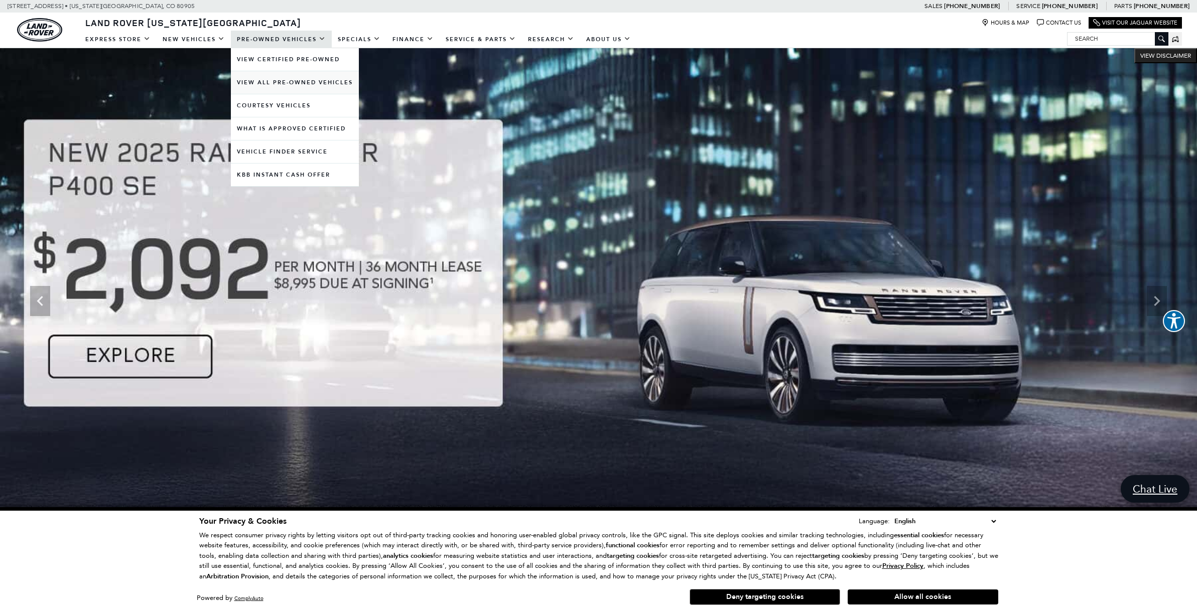
click at [279, 83] on link "View All Pre-Owned Vehicles" at bounding box center [295, 82] width 128 height 23
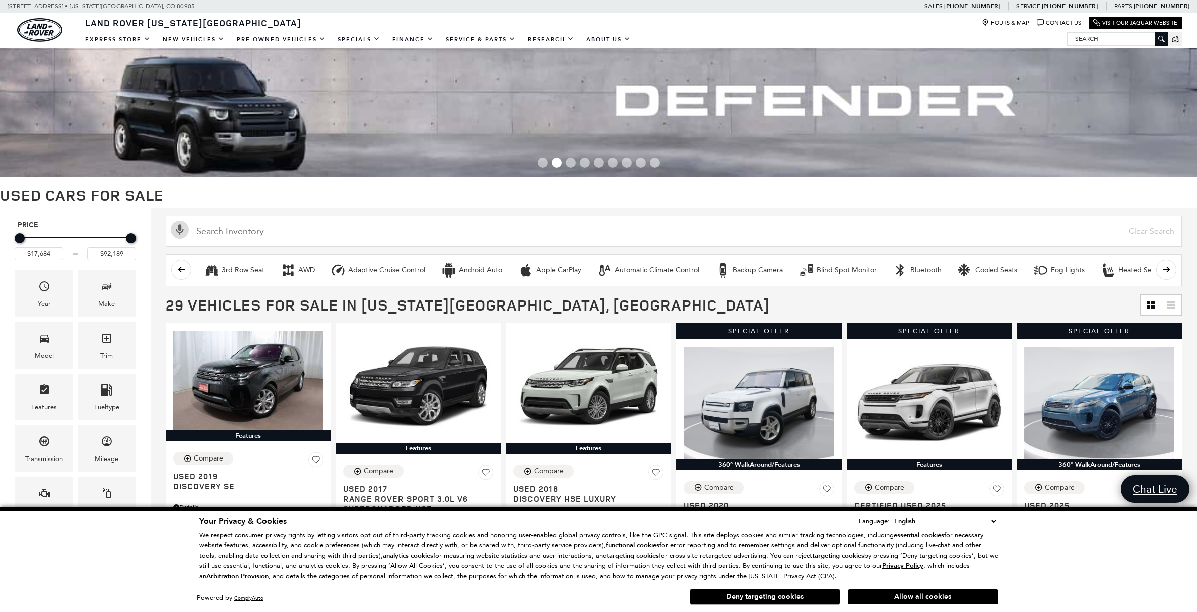
scroll to position [72, 0]
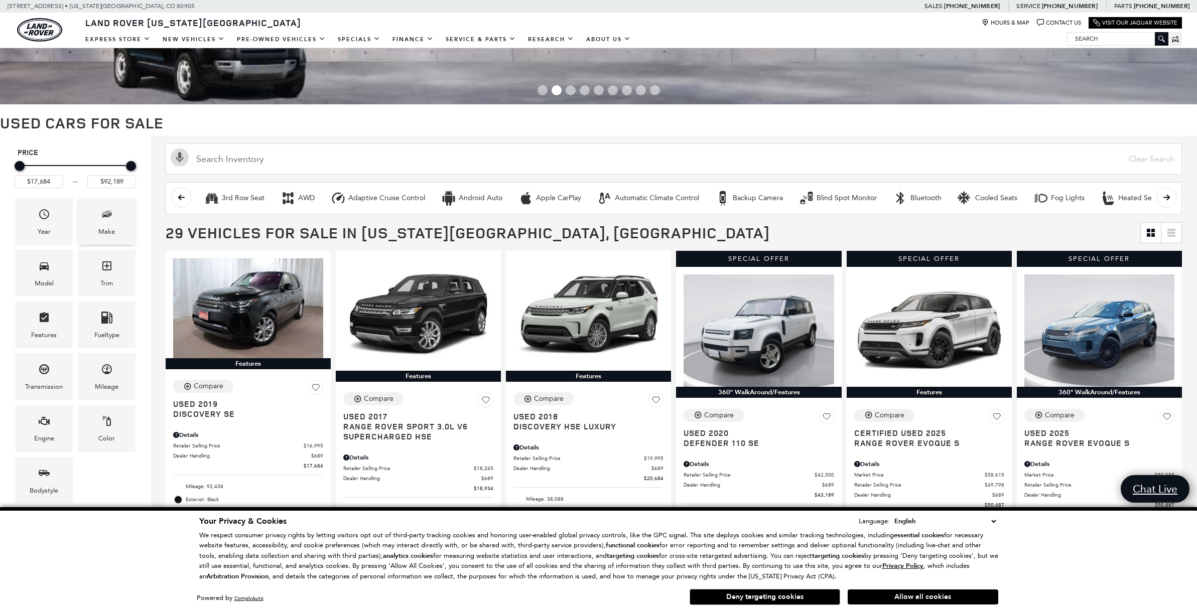
click at [108, 221] on span "Make" at bounding box center [107, 216] width 12 height 21
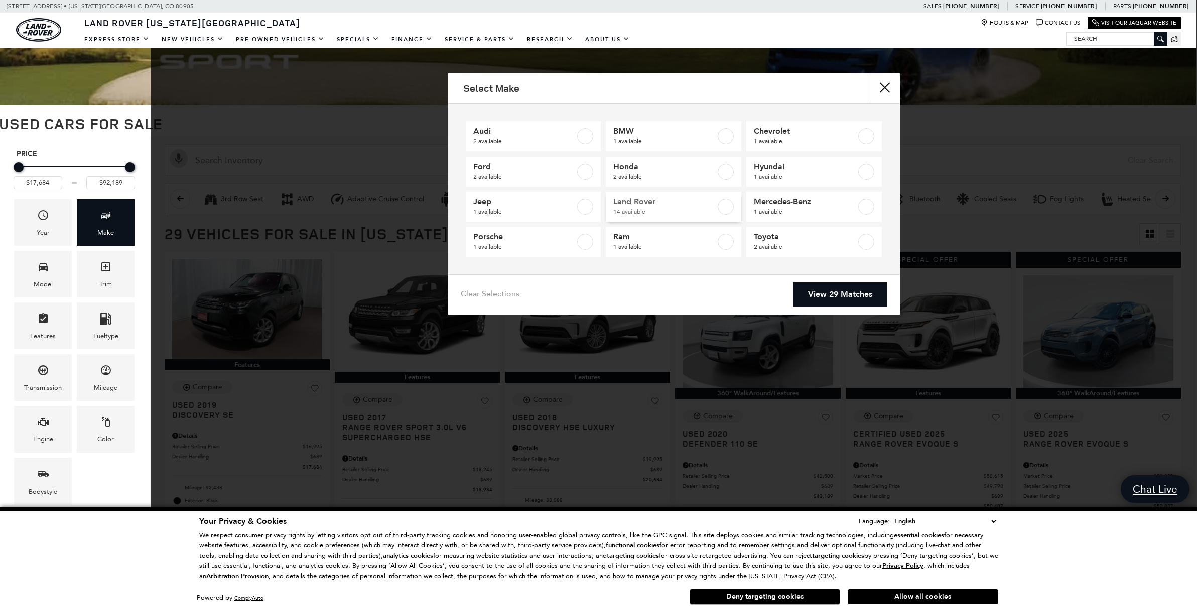
click at [637, 207] on span "Land Rover" at bounding box center [664, 202] width 102 height 10
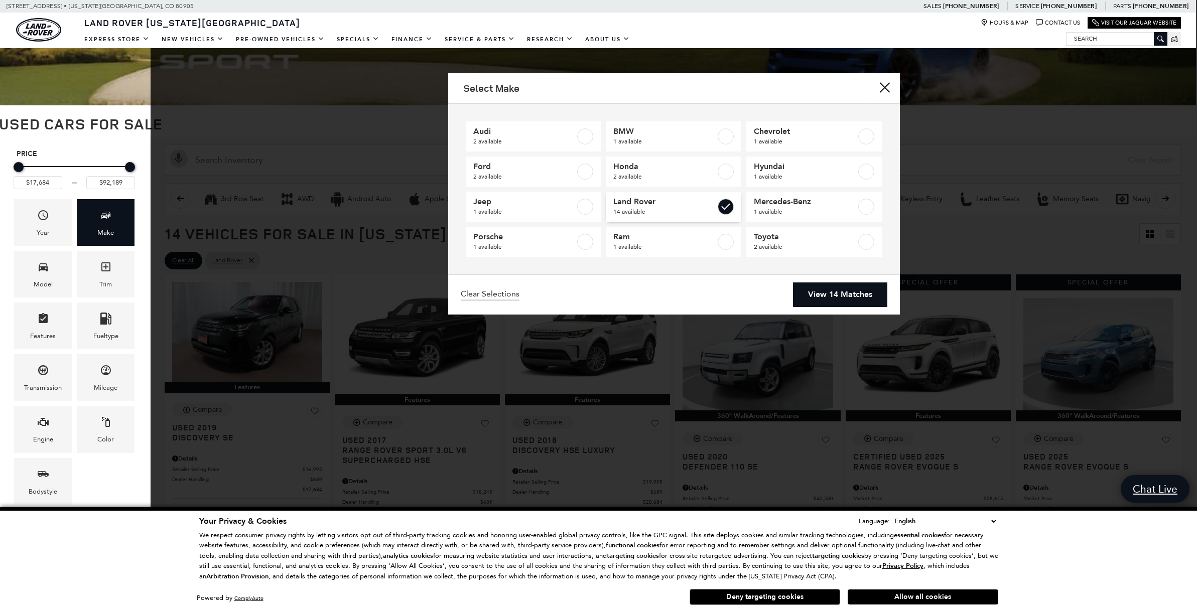
checkbox input "true"
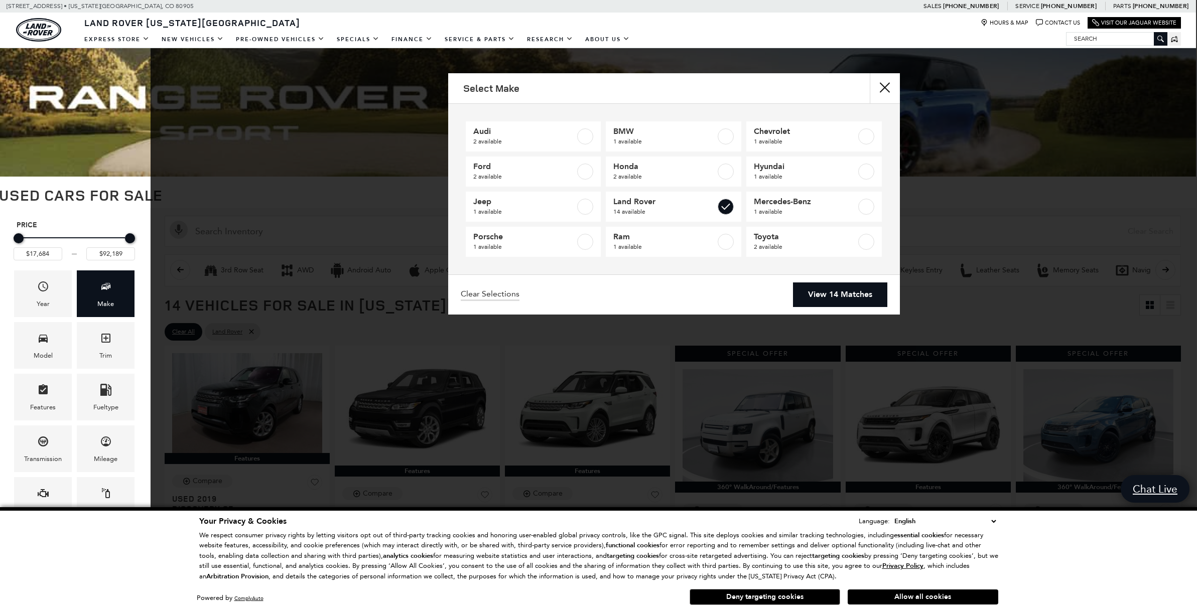
click at [830, 291] on link "View 14 Matches" at bounding box center [840, 295] width 94 height 25
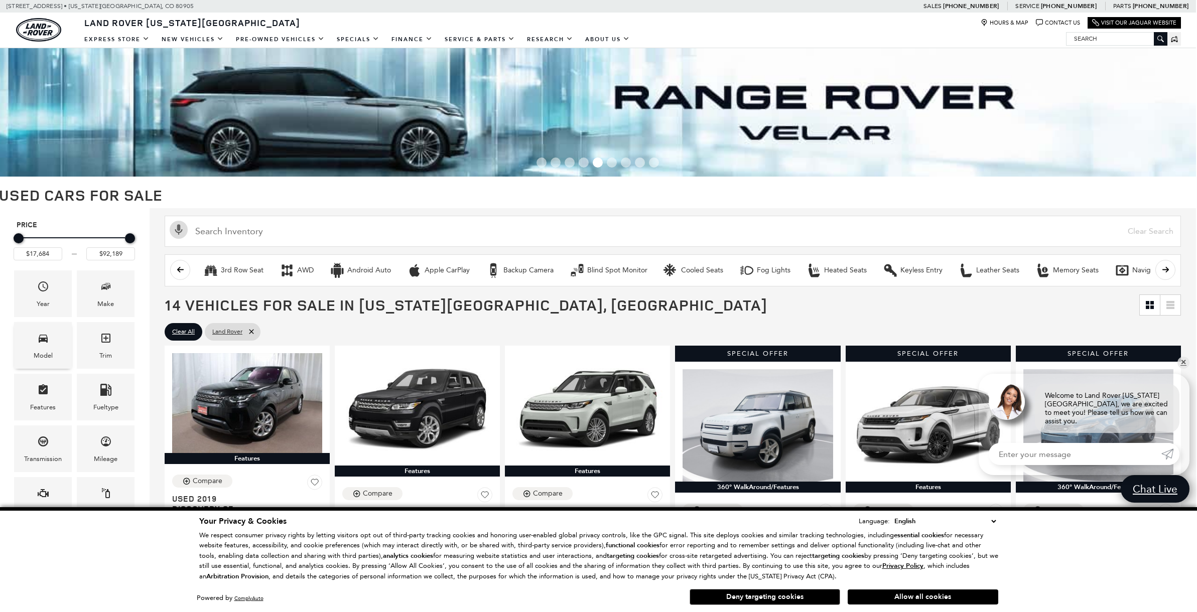
click at [47, 349] on span "Model" at bounding box center [43, 340] width 12 height 21
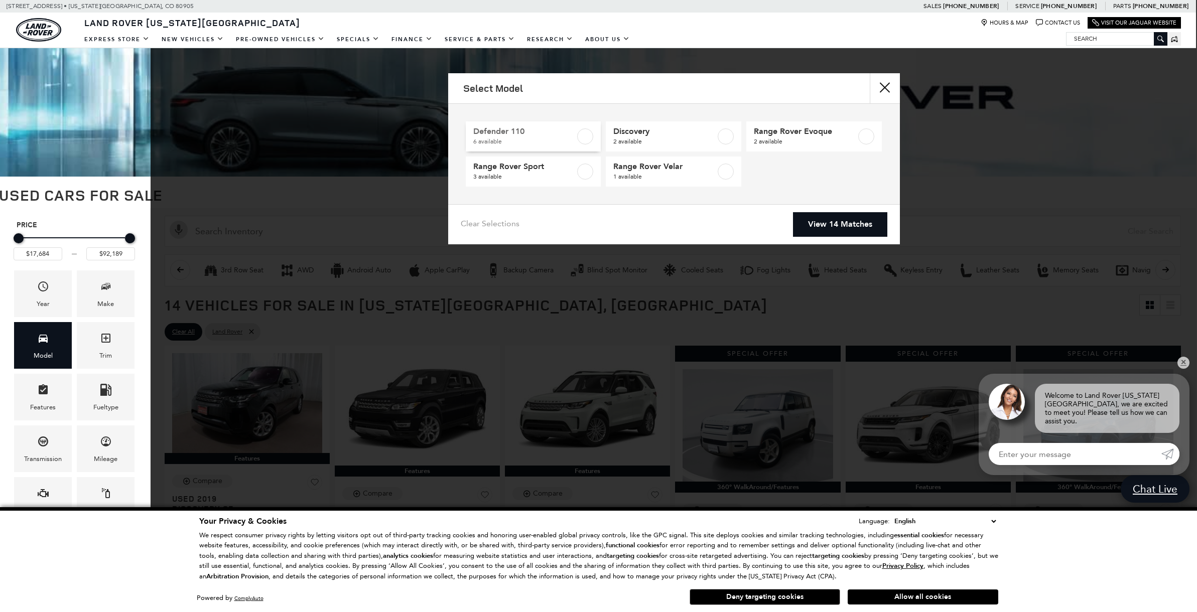
click at [556, 136] on span "Defender 110" at bounding box center [524, 131] width 102 height 10
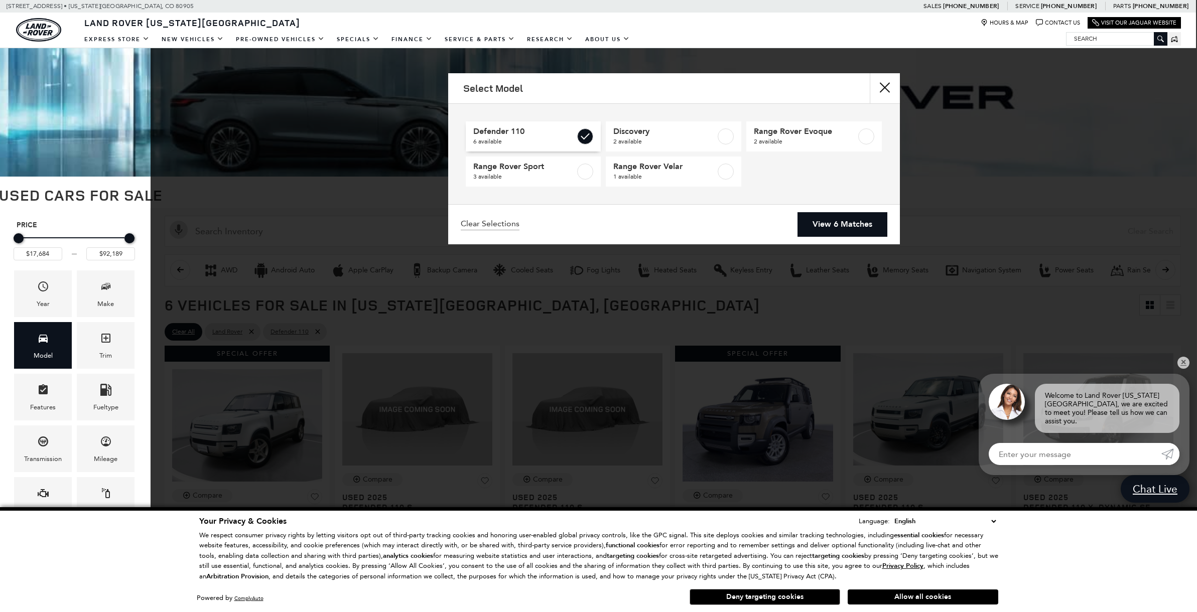
type input "$43,189"
type input "$88,361"
checkbox input "true"
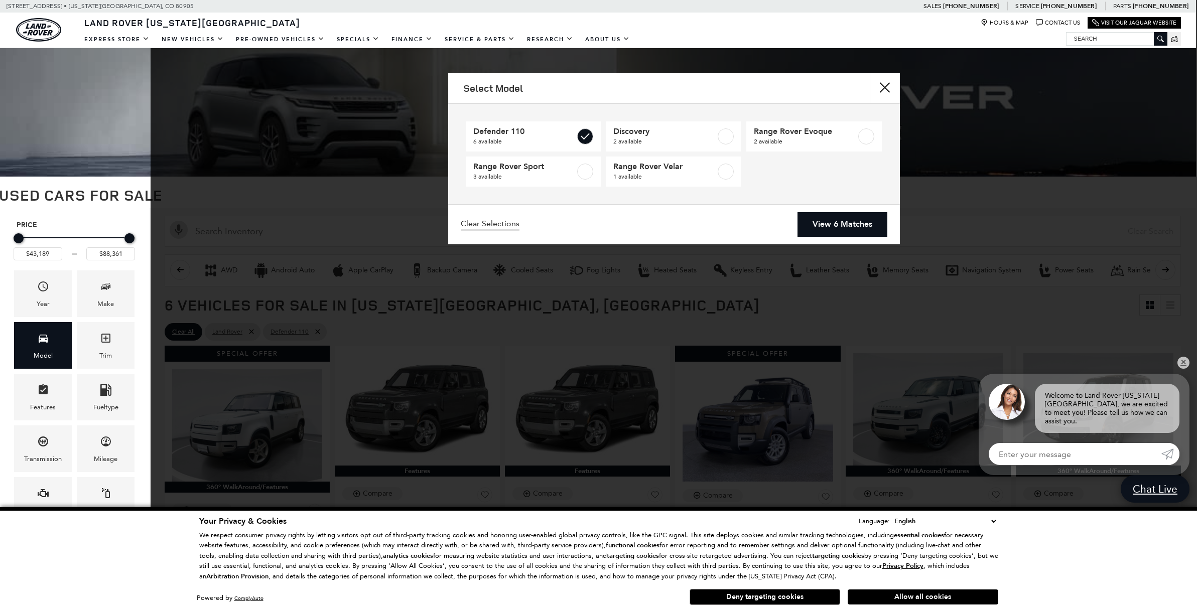
click at [850, 227] on link "View 6 Matches" at bounding box center [843, 224] width 90 height 25
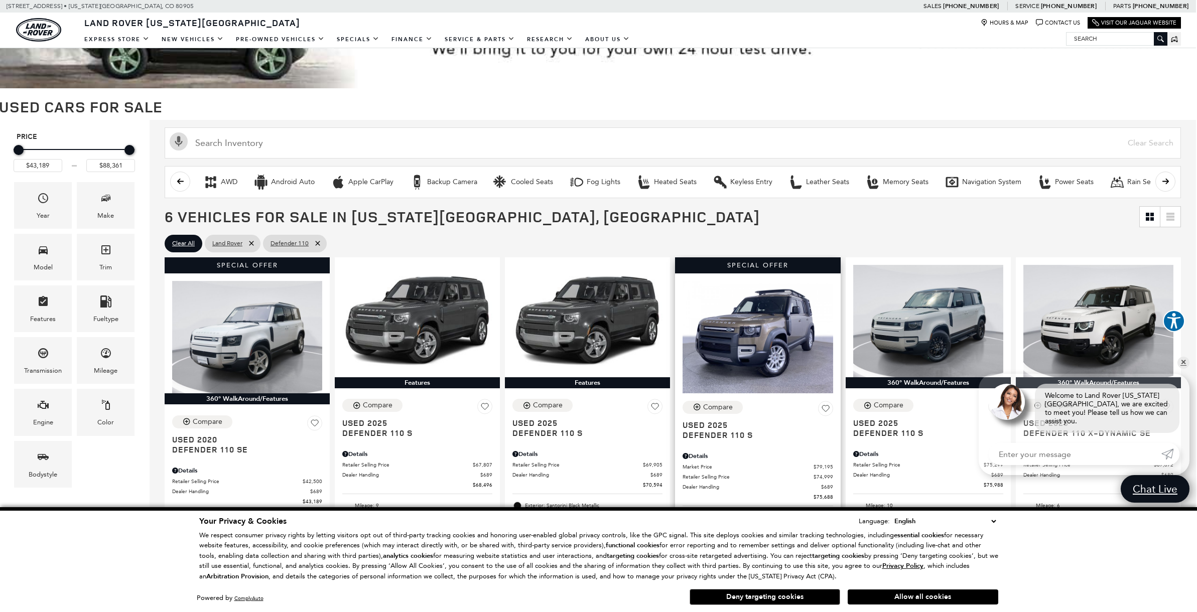
scroll to position [114, 1]
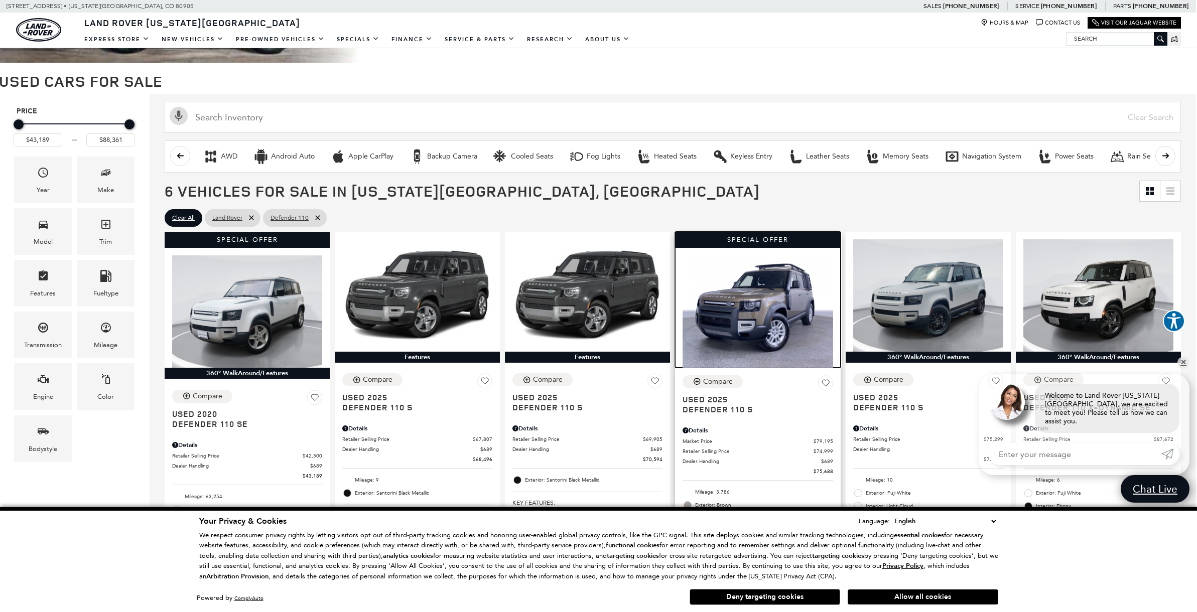
click at [755, 317] on img at bounding box center [758, 311] width 150 height 112
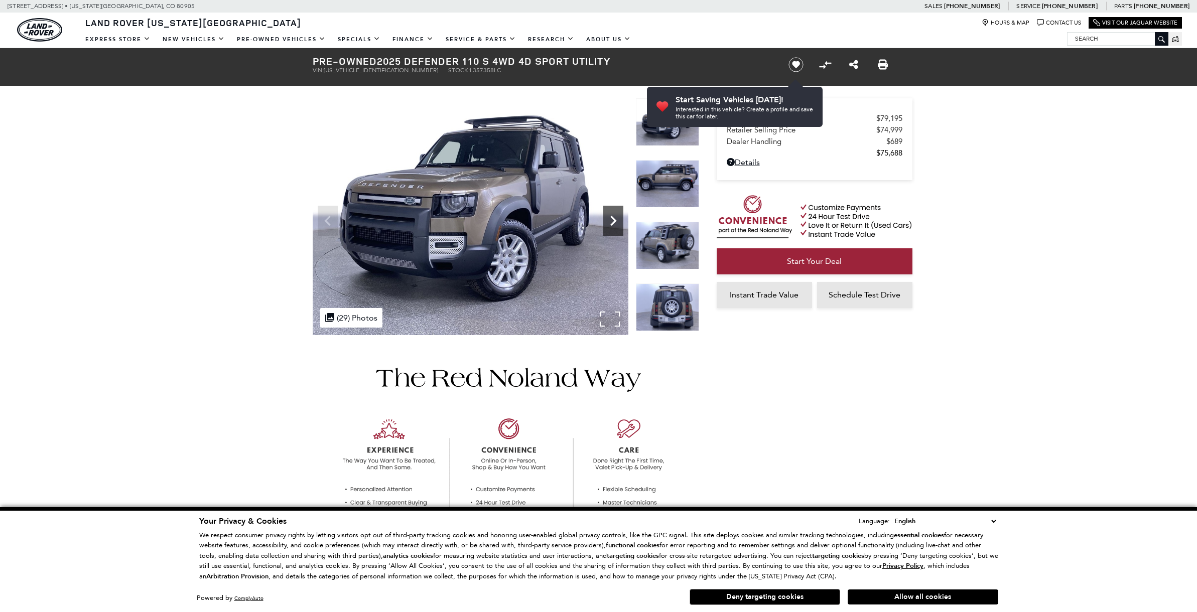
click at [616, 221] on icon "Next" at bounding box center [613, 221] width 6 height 10
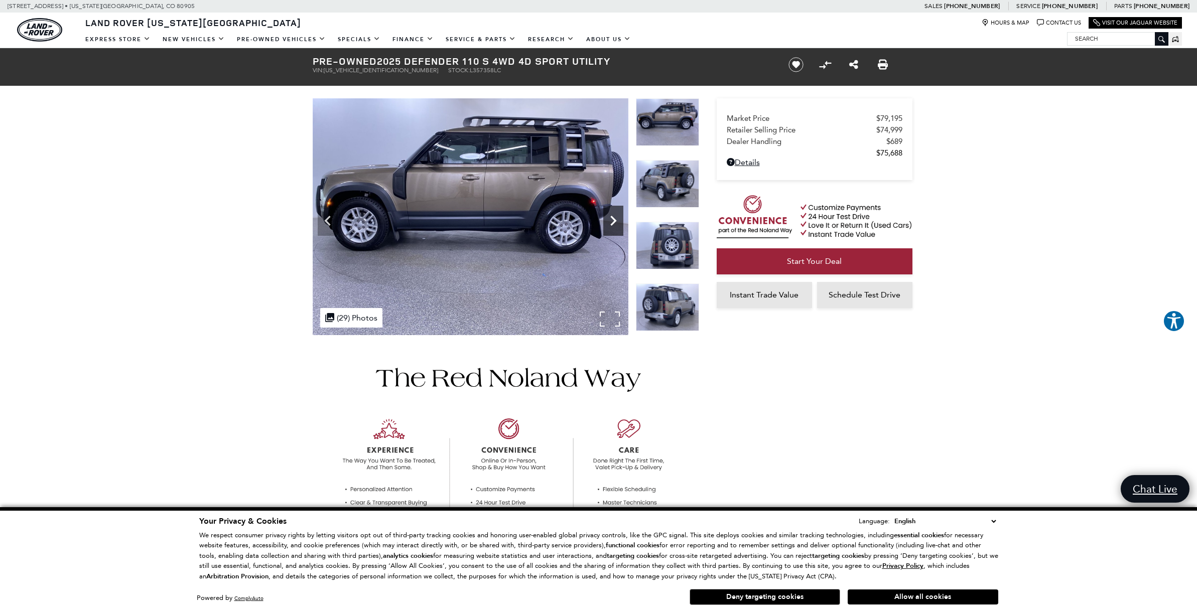
click at [613, 221] on icon "Next" at bounding box center [613, 221] width 20 height 20
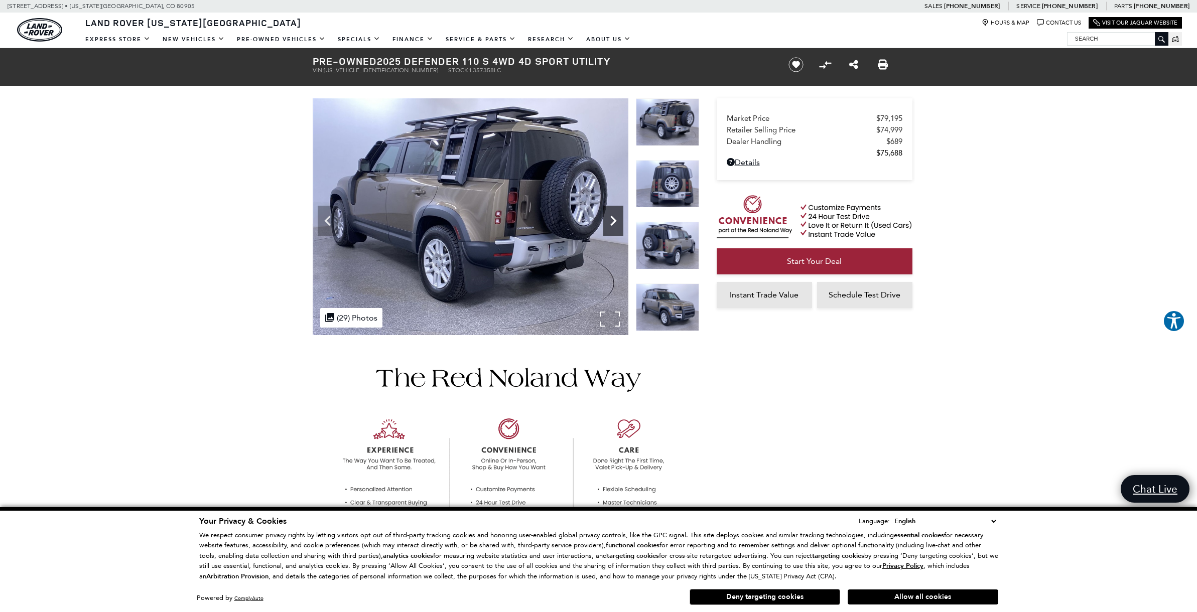
click at [613, 221] on icon "Next" at bounding box center [613, 221] width 20 height 20
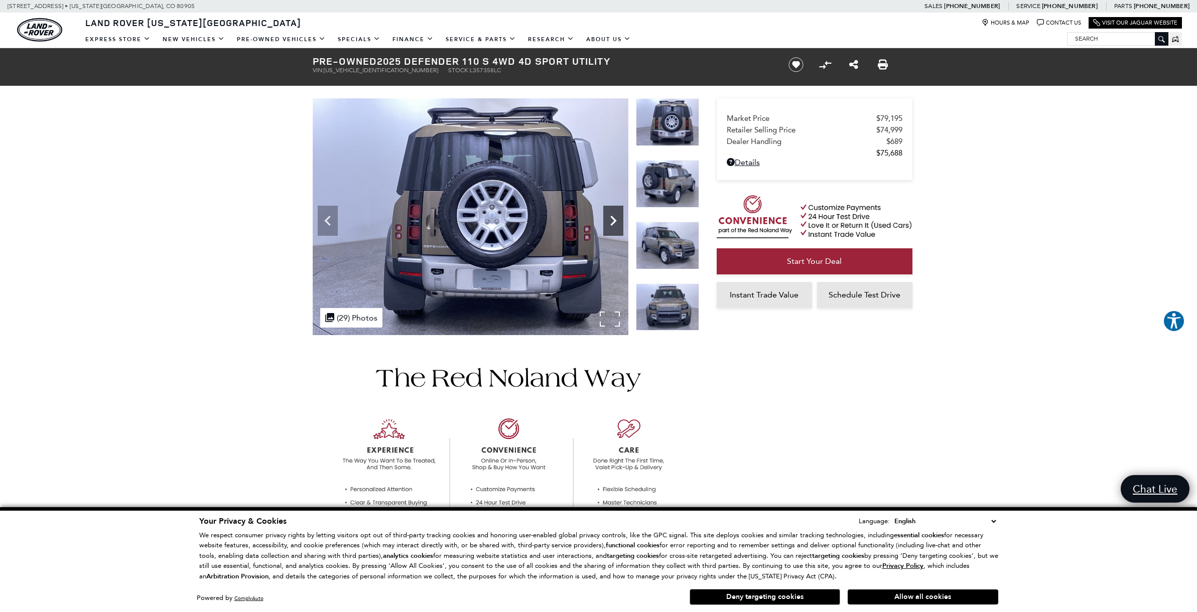
click at [612, 220] on icon "Next" at bounding box center [613, 221] width 20 height 20
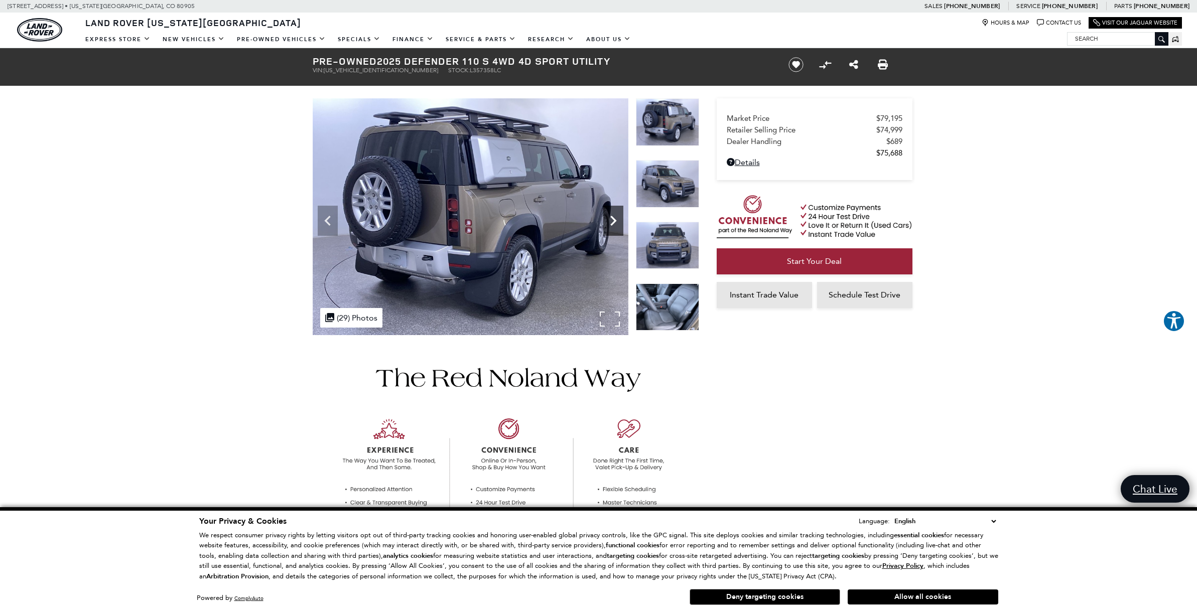
click at [612, 220] on icon "Next" at bounding box center [613, 221] width 20 height 20
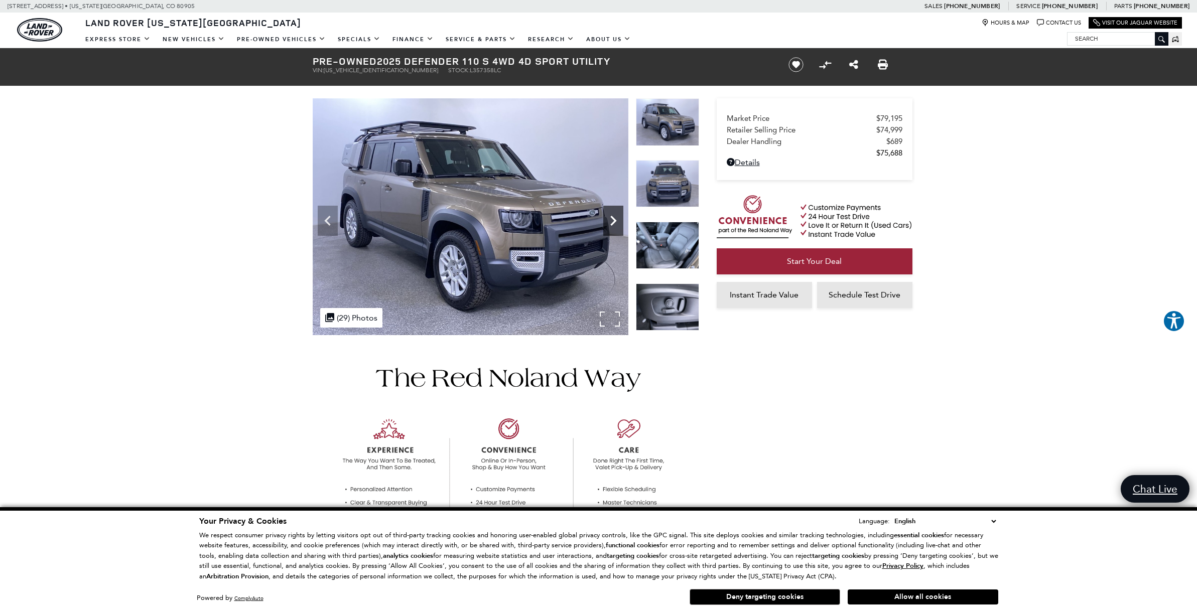
click at [613, 220] on icon "Next" at bounding box center [613, 221] width 20 height 20
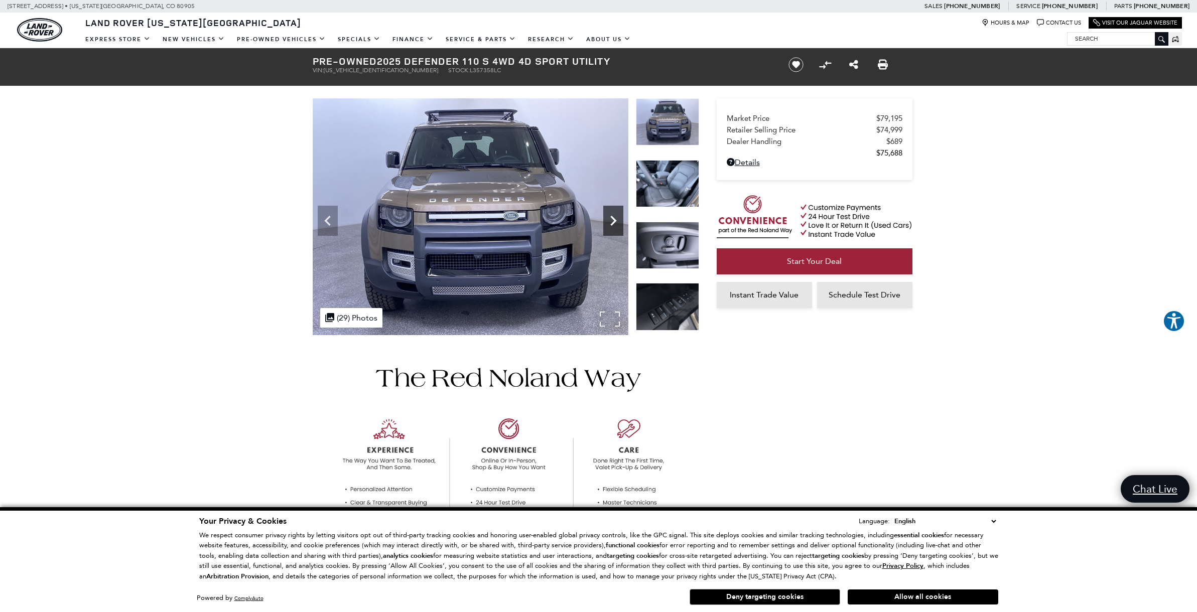
click at [613, 220] on icon "Next" at bounding box center [613, 221] width 20 height 20
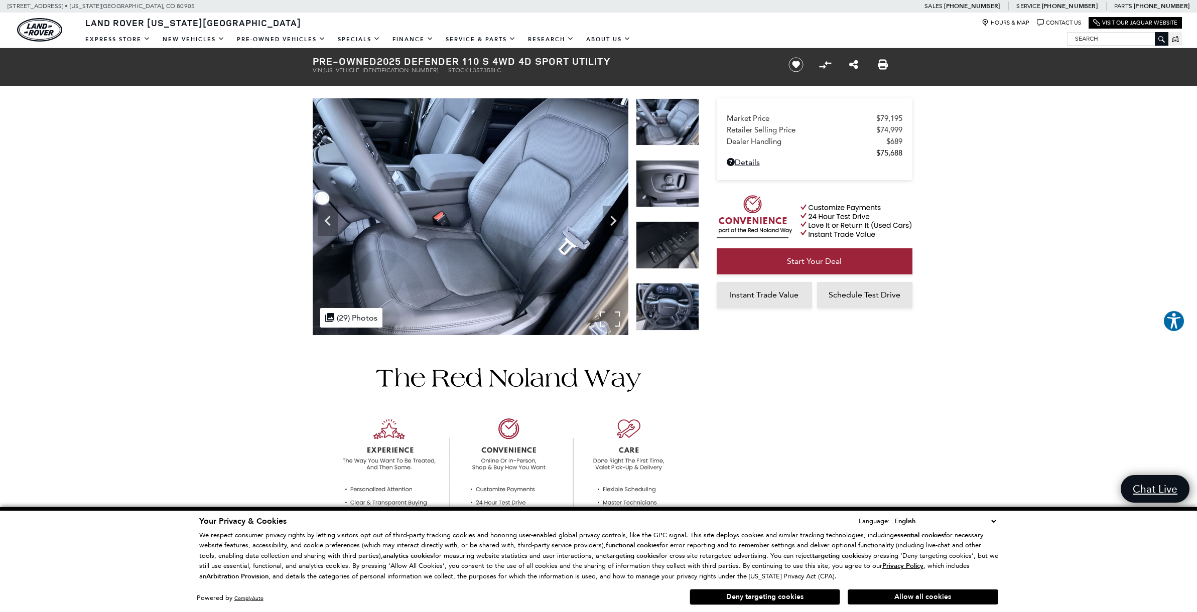
click at [499, 232] on img at bounding box center [471, 216] width 316 height 237
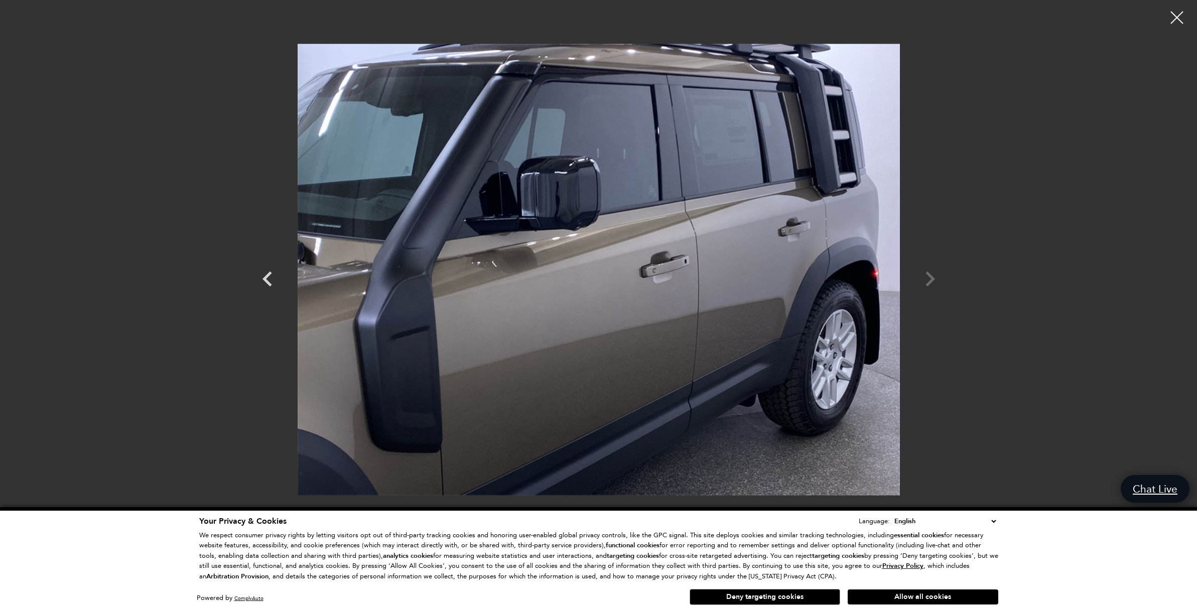
scroll to position [0, 1]
click at [1177, 19] on div at bounding box center [1177, 17] width 25 height 25
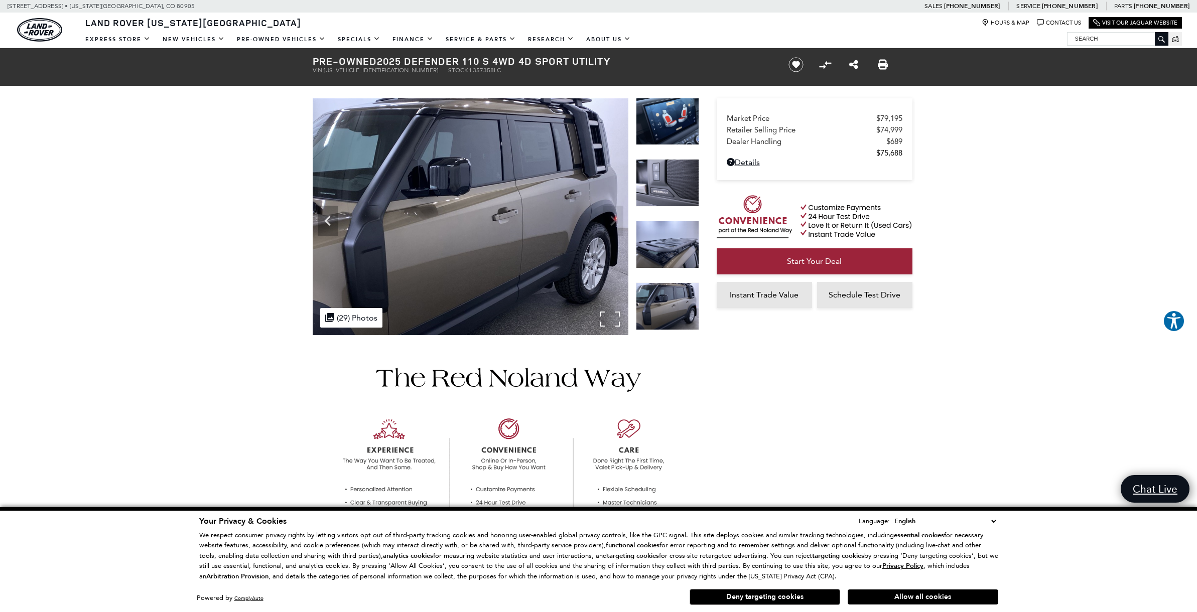
scroll to position [0, 0]
click at [514, 172] on img at bounding box center [471, 216] width 316 height 237
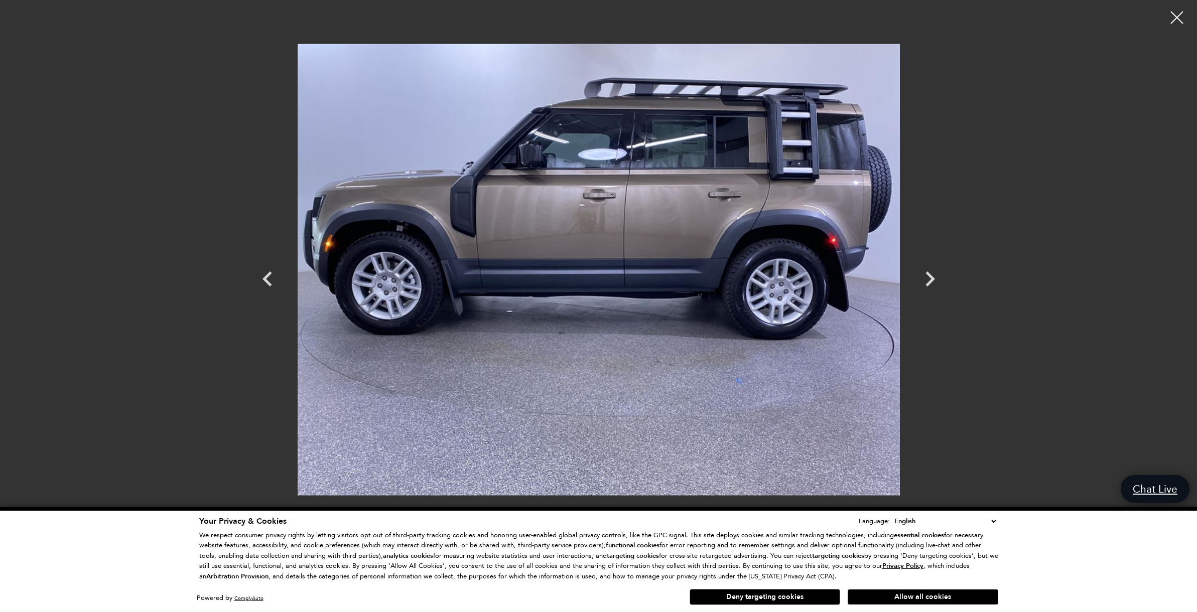
scroll to position [0, 1]
click at [1175, 18] on div at bounding box center [1177, 18] width 27 height 27
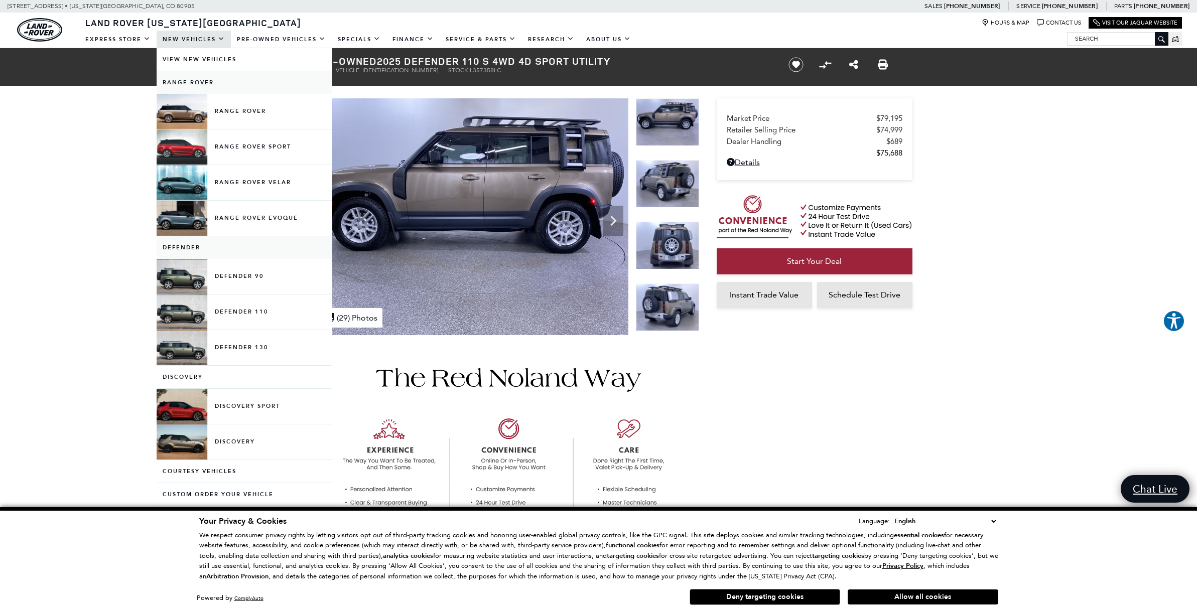
scroll to position [0, 0]
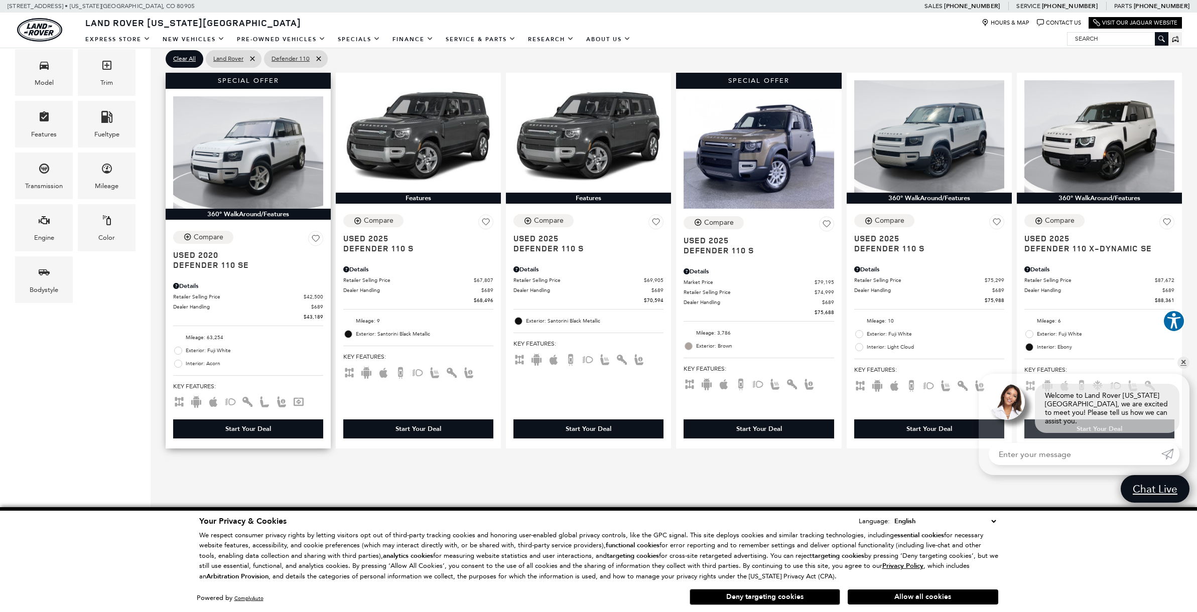
scroll to position [271, 0]
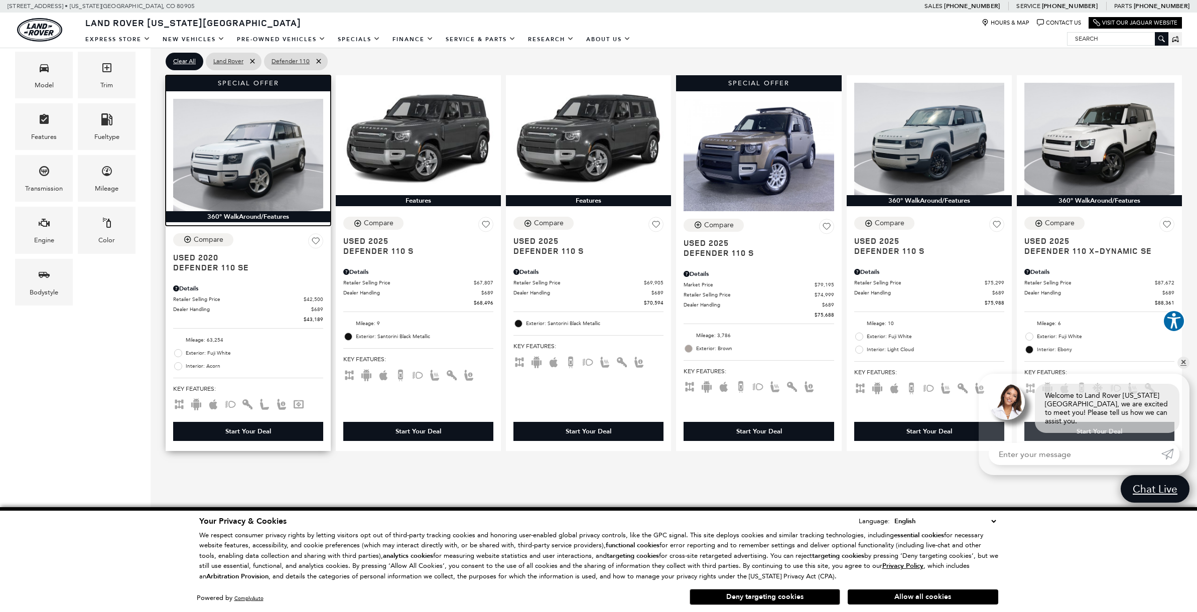
click at [264, 180] on img at bounding box center [248, 155] width 150 height 112
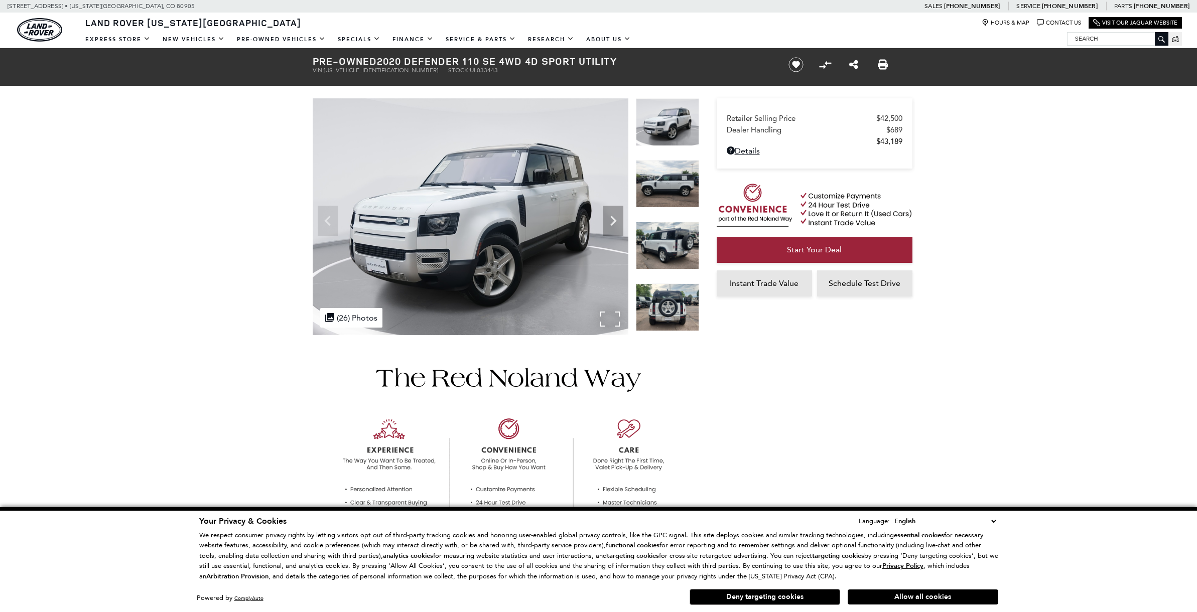
click at [554, 217] on img at bounding box center [471, 216] width 316 height 237
